Goal: Task Accomplishment & Management: Use online tool/utility

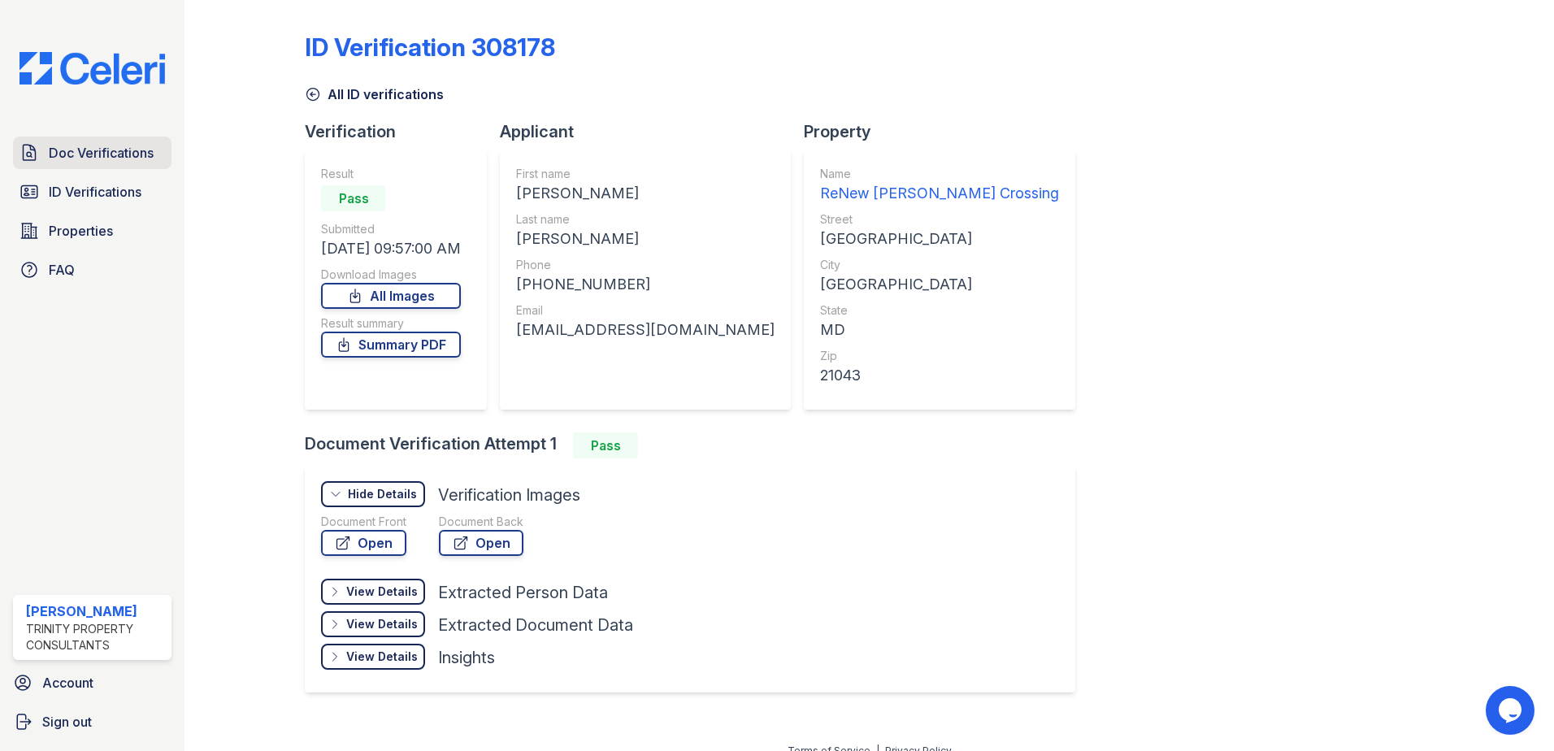
click at [80, 151] on span "Doc Verifications" at bounding box center [101, 153] width 105 height 20
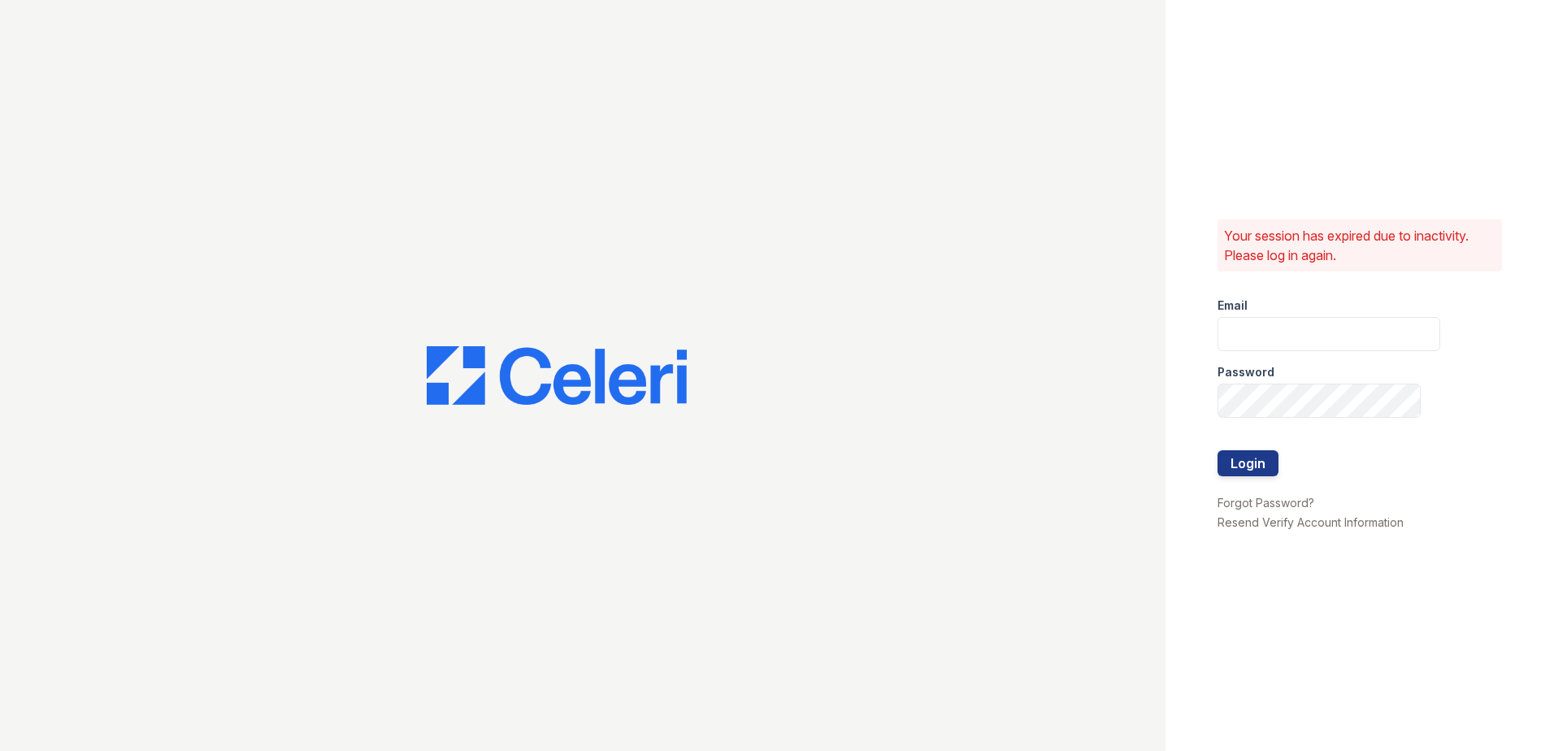
type input "sclarke@trinity-pm.com"
click at [1247, 461] on button "Login" at bounding box center [1248, 463] width 61 height 26
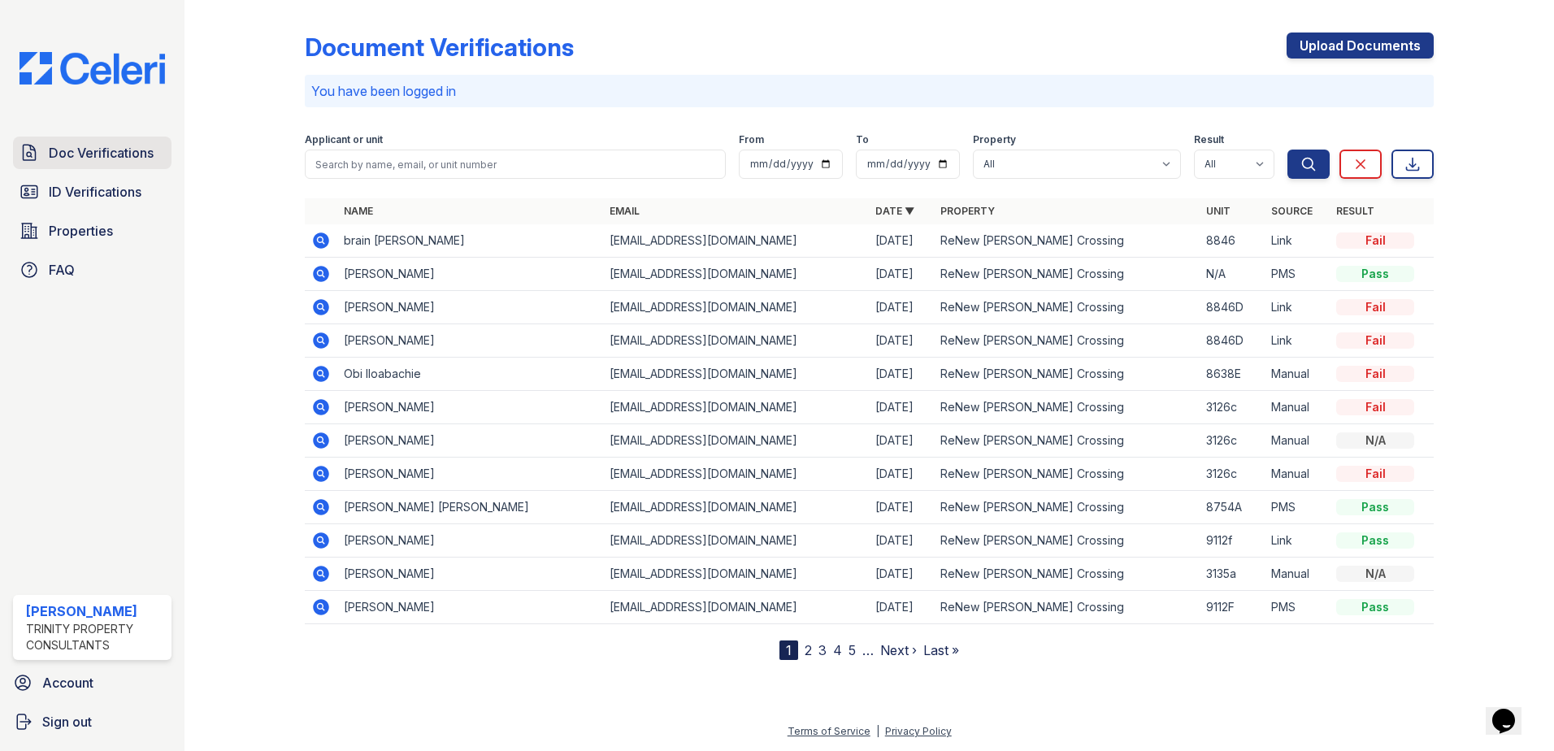
click at [123, 145] on span "Doc Verifications" at bounding box center [101, 153] width 105 height 20
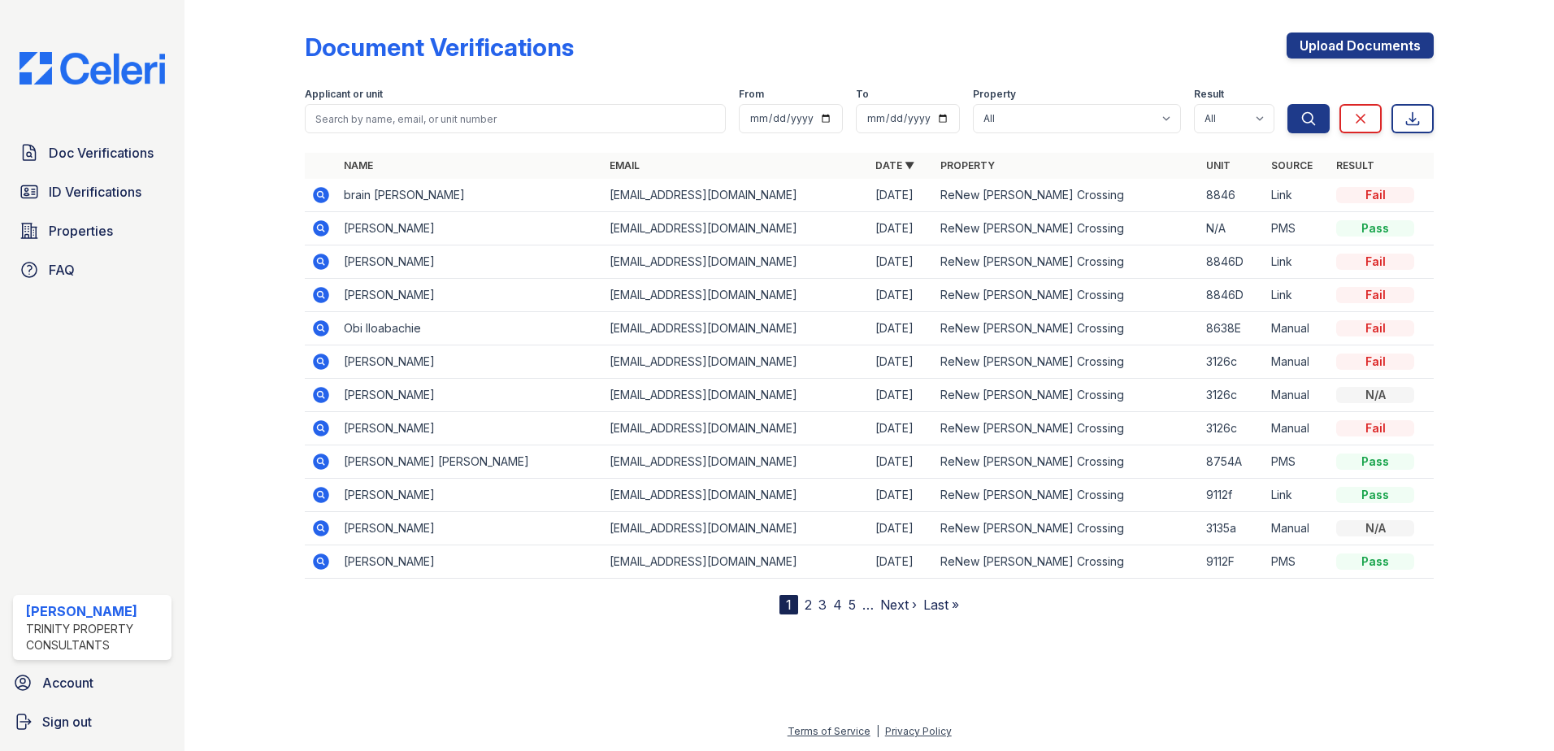
click at [315, 191] on icon at bounding box center [321, 195] width 16 height 16
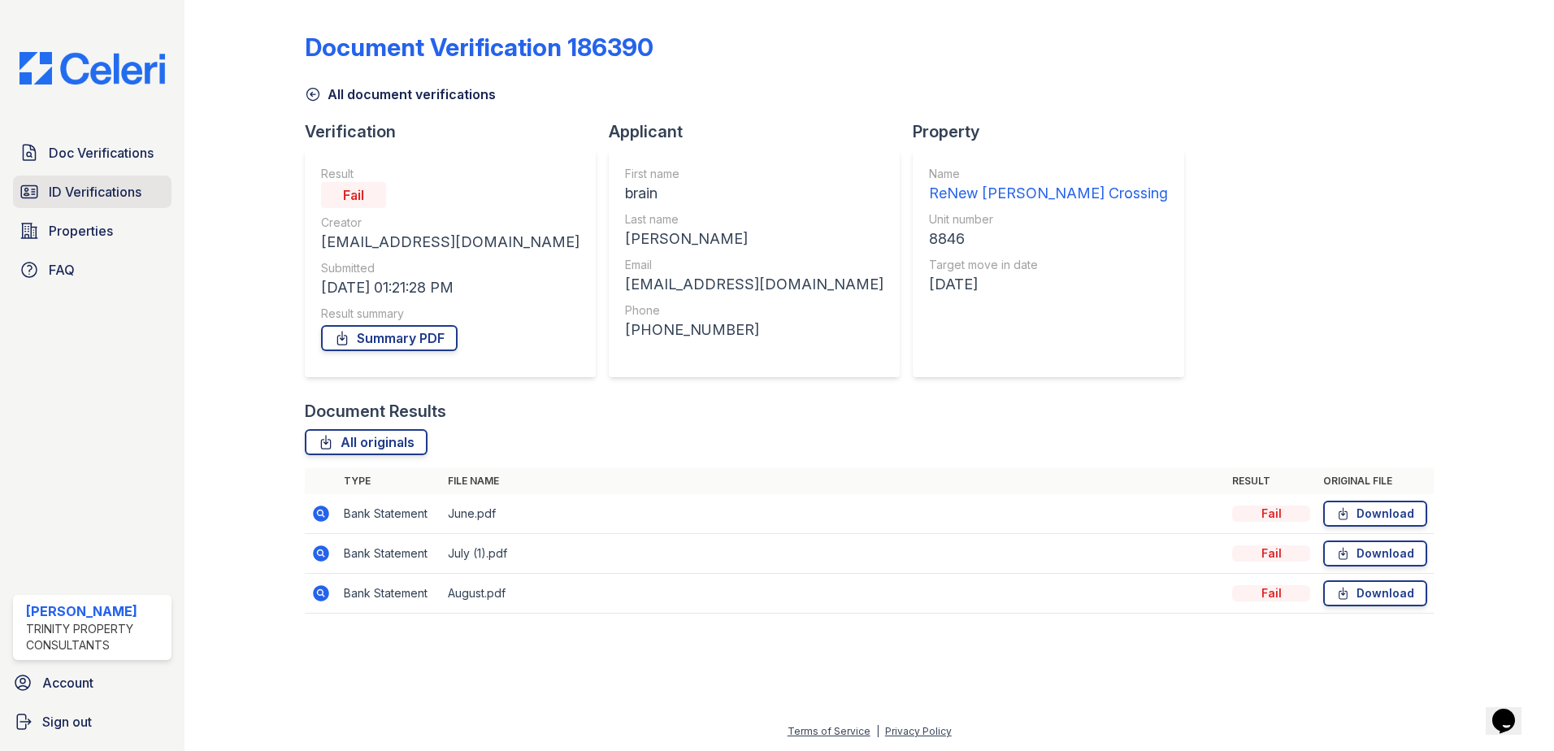
click at [112, 198] on span "ID Verifications" at bounding box center [95, 192] width 93 height 20
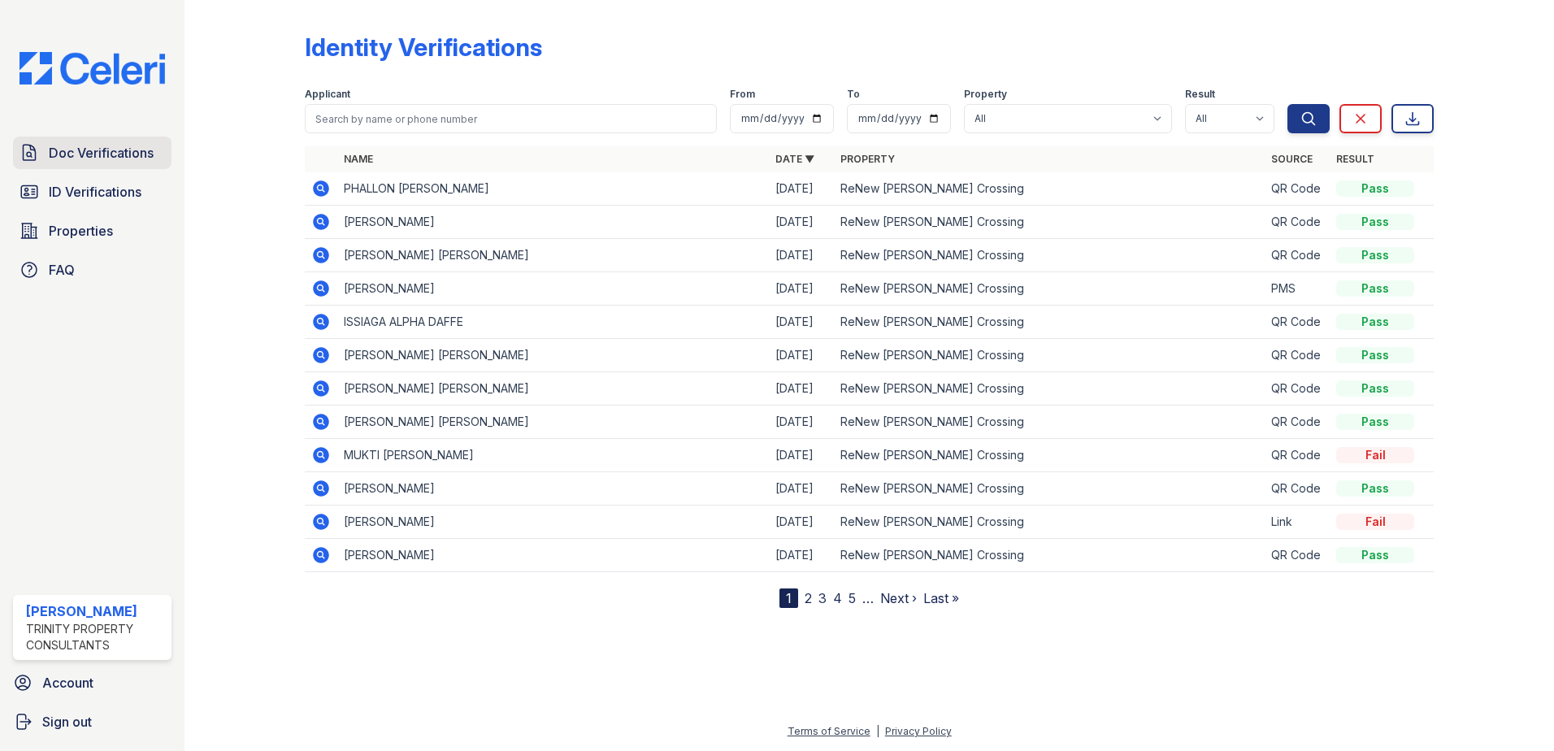
click at [141, 142] on link "Doc Verifications" at bounding box center [92, 153] width 159 height 33
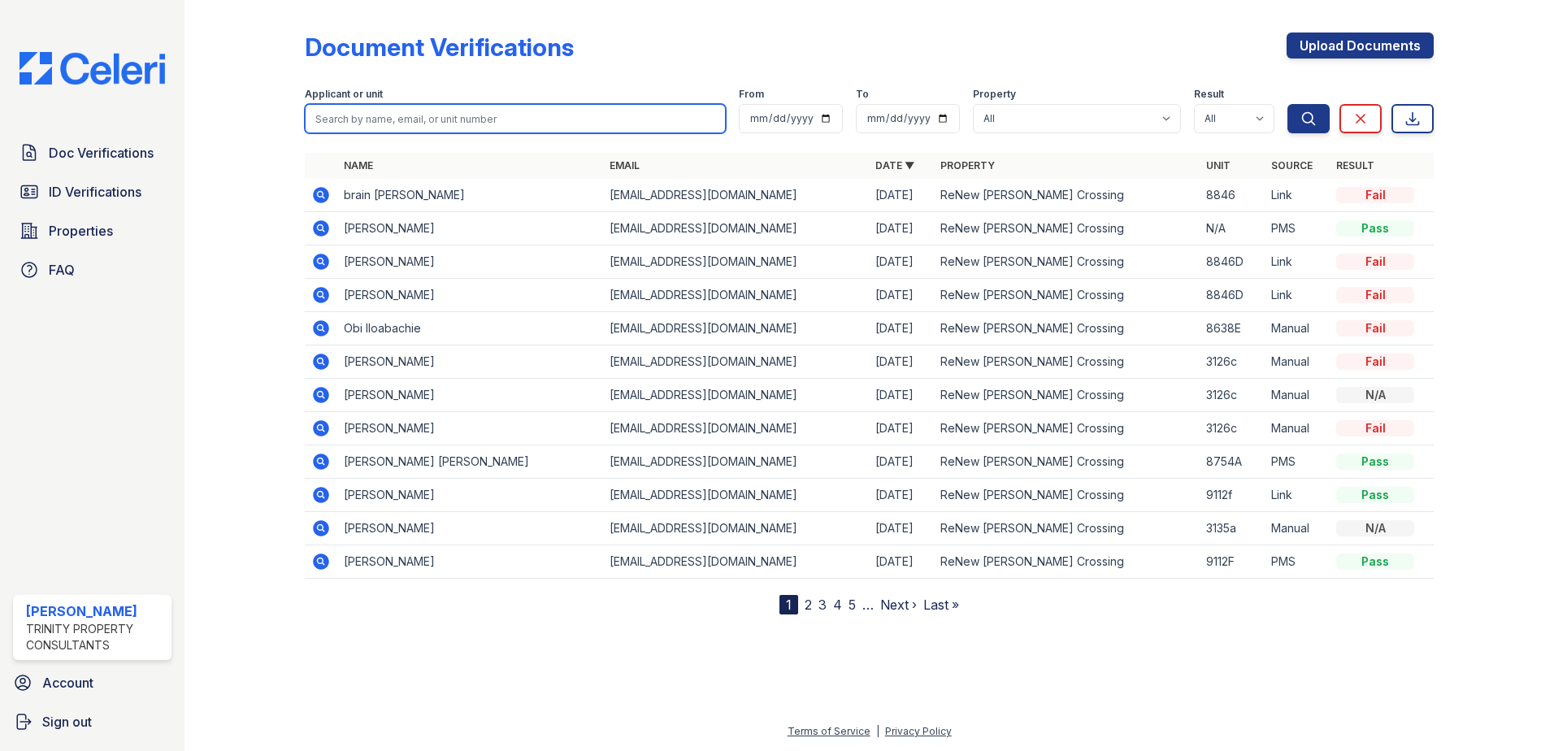
click at [362, 119] on input "search" at bounding box center [515, 118] width 421 height 29
type input "[PERSON_NAME]"
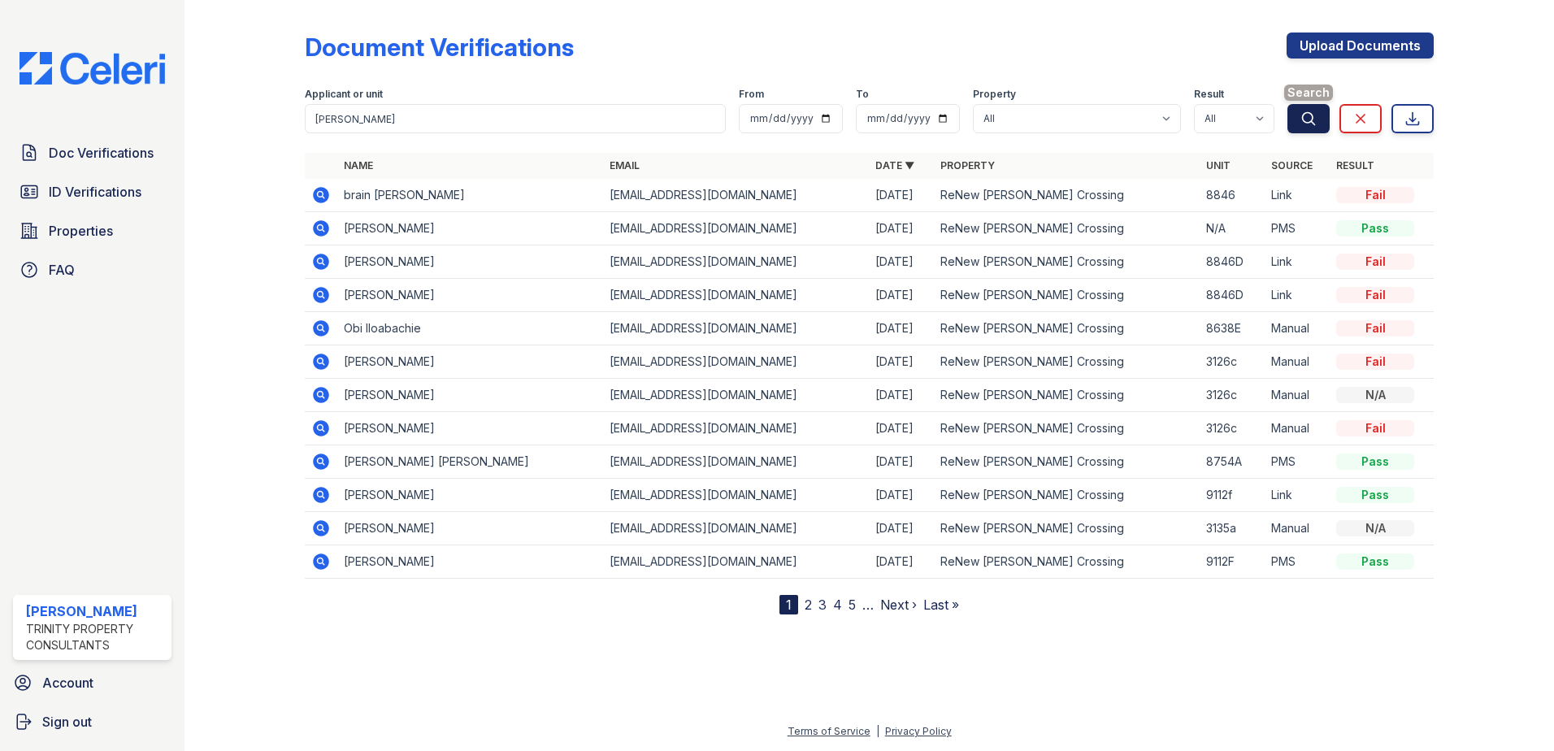
click at [1314, 118] on icon "submit" at bounding box center [1309, 119] width 16 height 16
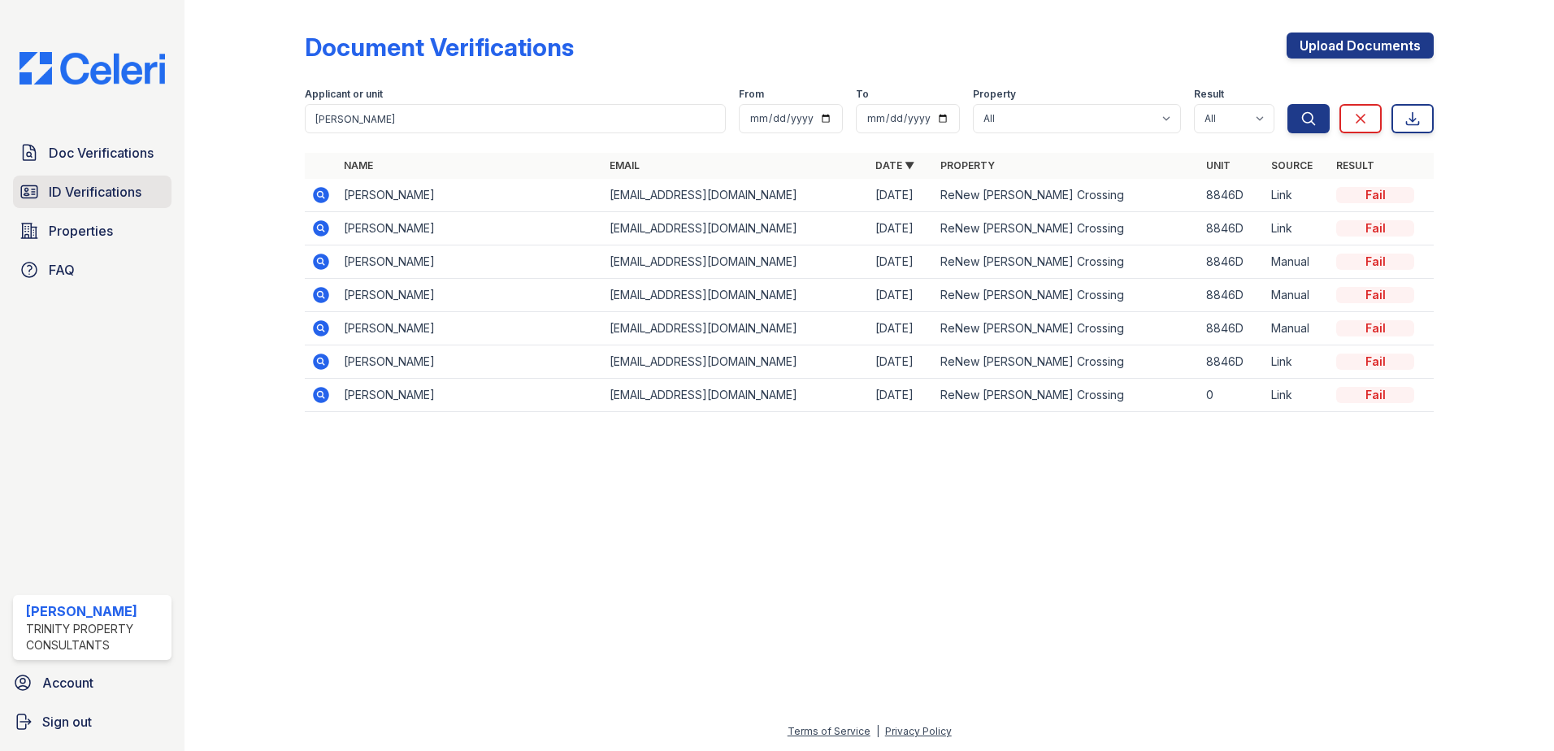
click at [93, 193] on span "ID Verifications" at bounding box center [95, 192] width 93 height 20
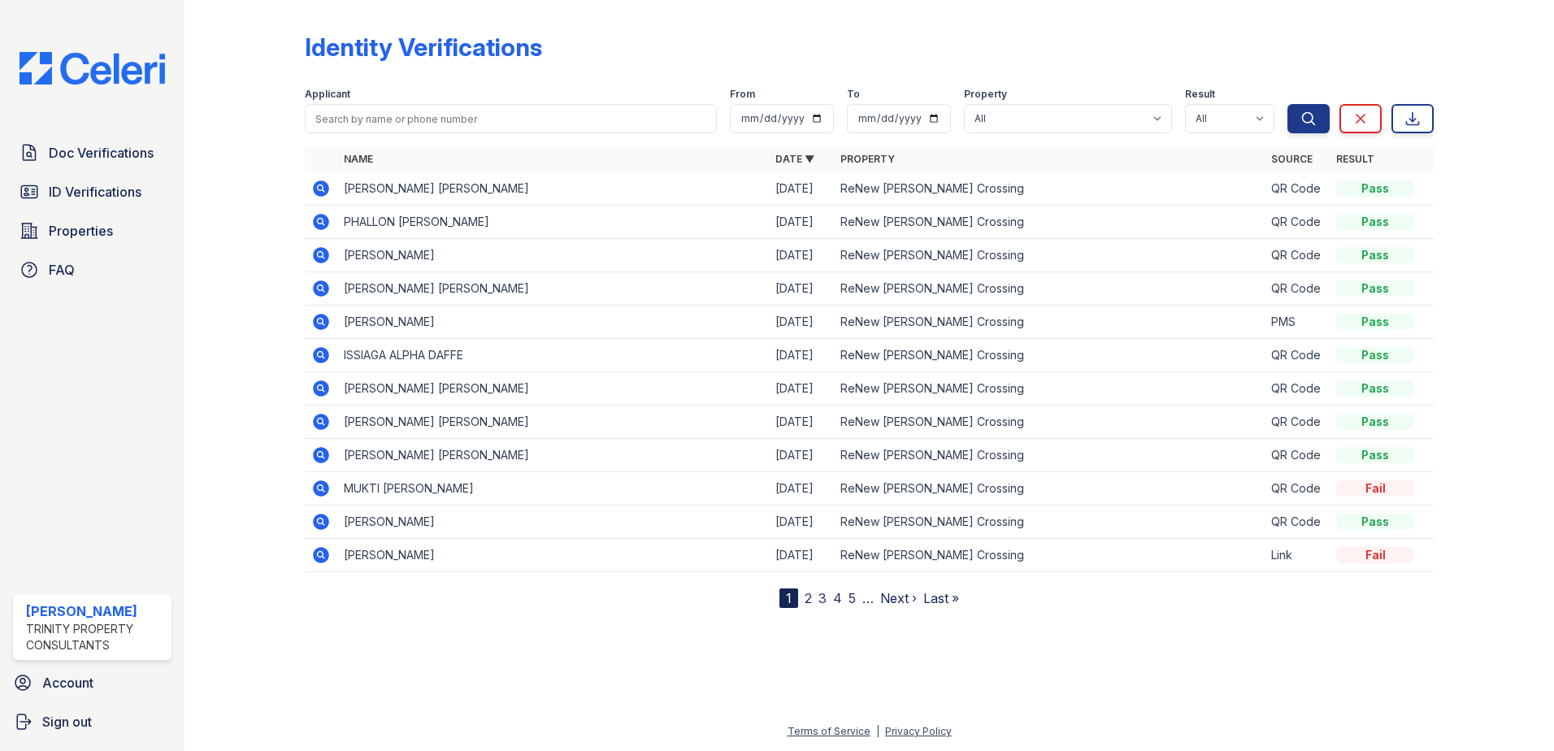
click at [325, 183] on icon at bounding box center [321, 188] width 16 height 16
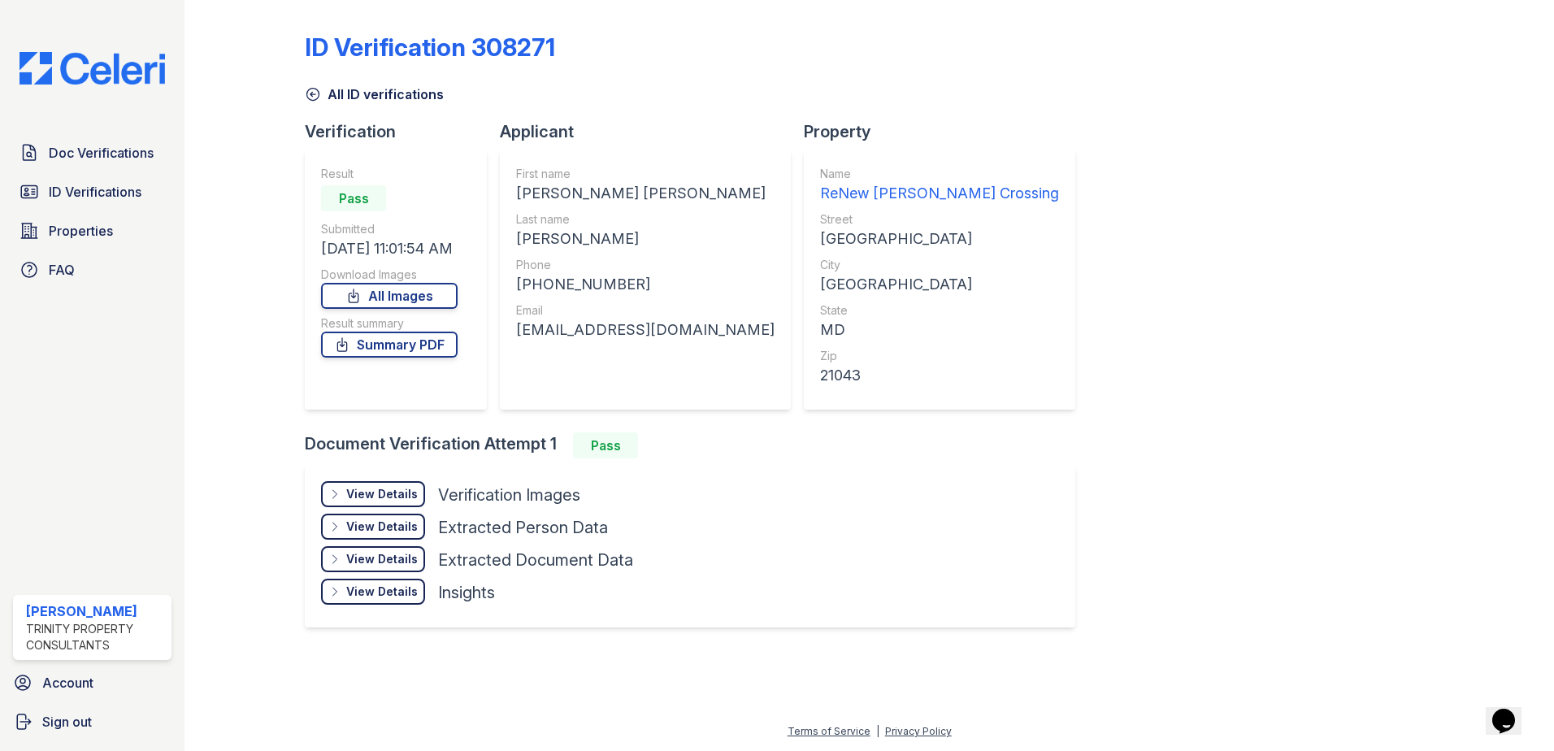
click at [399, 493] on div "View Details" at bounding box center [382, 494] width 72 height 16
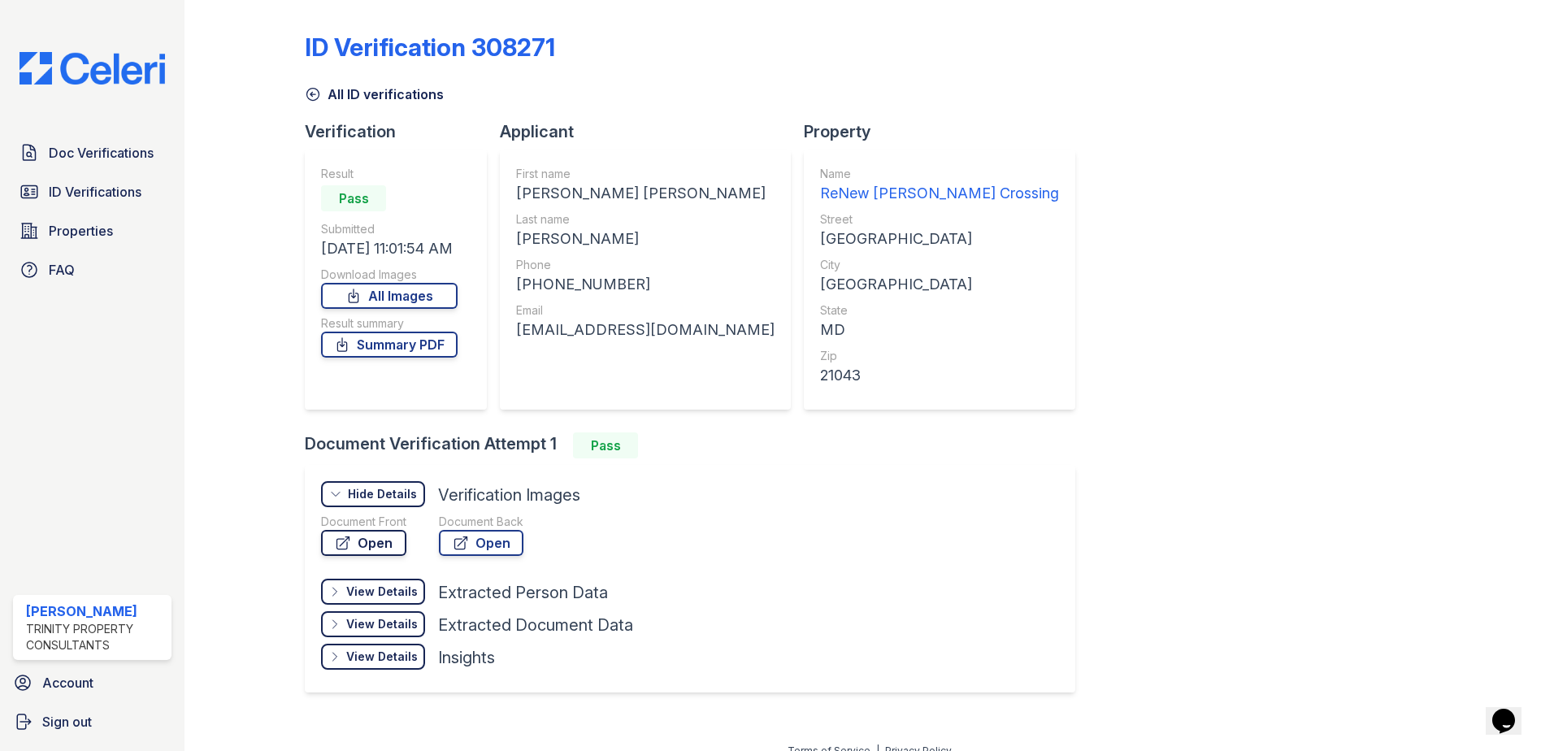
click at [380, 537] on link "Open" at bounding box center [363, 543] width 85 height 26
